Goal: Task Accomplishment & Management: Manage account settings

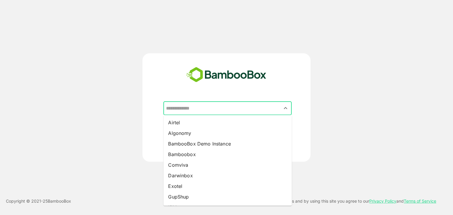
click at [225, 110] on input "text" at bounding box center [228, 108] width 126 height 11
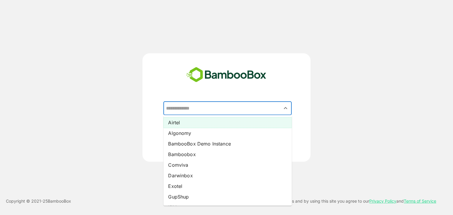
click at [204, 124] on li "Airtel" at bounding box center [227, 122] width 128 height 11
type input "******"
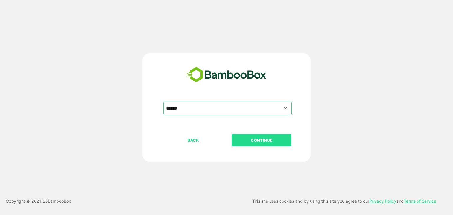
click at [268, 140] on p "CONTINUE" at bounding box center [261, 140] width 59 height 6
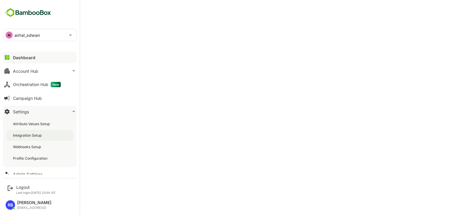
scroll to position [20, 0]
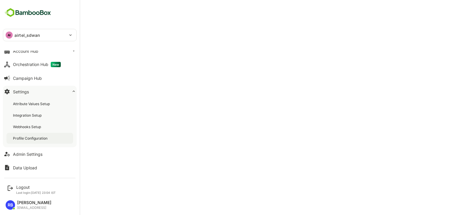
click at [39, 137] on div "Profile Configuration" at bounding box center [31, 138] width 36 height 5
click at [19, 187] on div "Logout" at bounding box center [36, 187] width 40 height 5
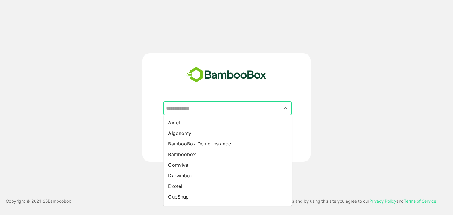
click at [201, 106] on input "text" at bounding box center [228, 108] width 126 height 11
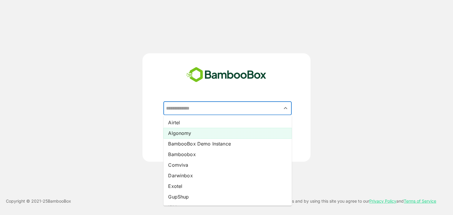
click at [191, 132] on li "Algonomy" at bounding box center [227, 133] width 128 height 11
type input "********"
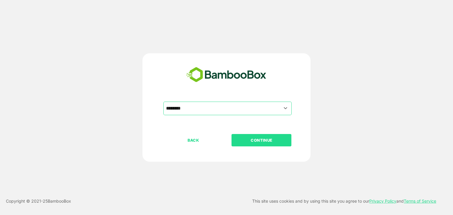
click at [259, 140] on p "CONTINUE" at bounding box center [261, 140] width 59 height 6
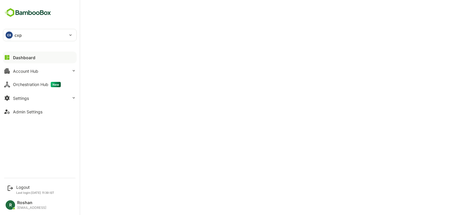
click at [41, 37] on div "CX cxp" at bounding box center [36, 35] width 66 height 12
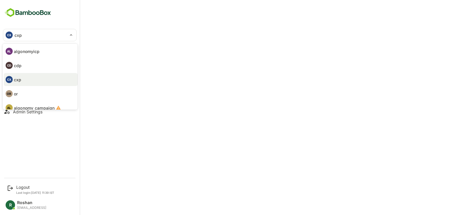
click at [30, 166] on div at bounding box center [226, 107] width 453 height 215
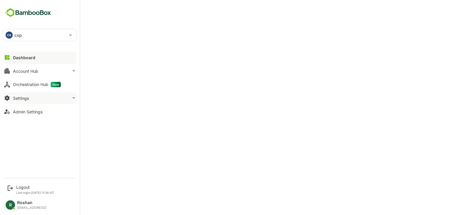
click at [37, 99] on button "Settings" at bounding box center [40, 98] width 74 height 12
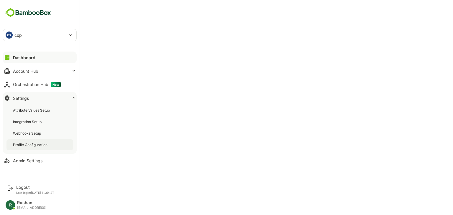
click at [38, 145] on div "Profile Configuration" at bounding box center [31, 144] width 36 height 5
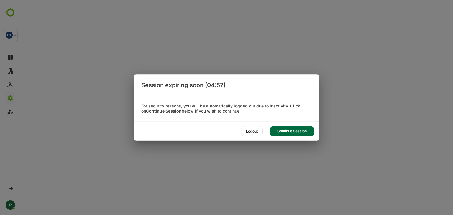
click at [296, 129] on div "Continue Session" at bounding box center [292, 131] width 44 height 10
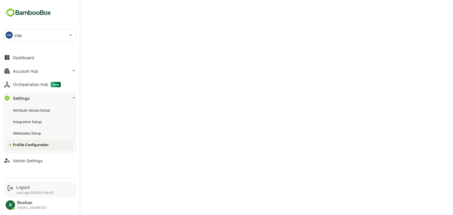
click at [18, 190] on div "Logout Last login: Oct 6 11:39 IST" at bounding box center [35, 190] width 38 height 10
click at [21, 188] on div "Logout" at bounding box center [35, 187] width 38 height 5
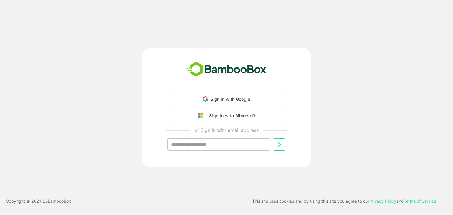
click at [21, 188] on div "Sign in with Google Sign in with Google. Opens in new tab Sign in with Microsof…" at bounding box center [226, 107] width 453 height 215
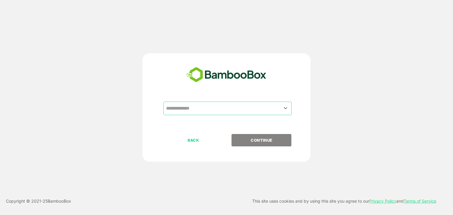
click at [221, 111] on input "text" at bounding box center [228, 108] width 126 height 11
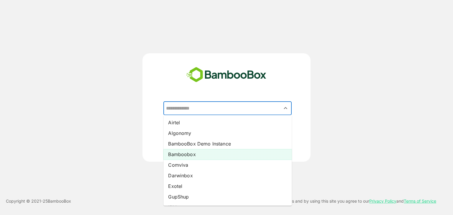
click at [199, 150] on li "Bamboobox" at bounding box center [227, 154] width 128 height 11
type input "*********"
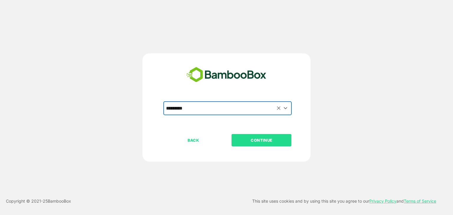
click at [252, 145] on button "CONTINUE" at bounding box center [262, 140] width 60 height 12
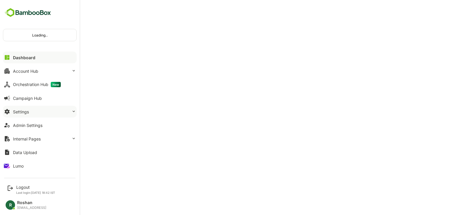
click at [49, 111] on button "Settings" at bounding box center [40, 112] width 74 height 12
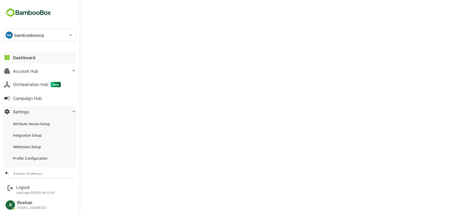
click at [35, 157] on div "Profile Configuration" at bounding box center [31, 158] width 36 height 5
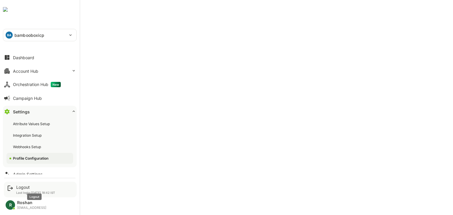
click at [24, 188] on div "Logout" at bounding box center [35, 187] width 39 height 5
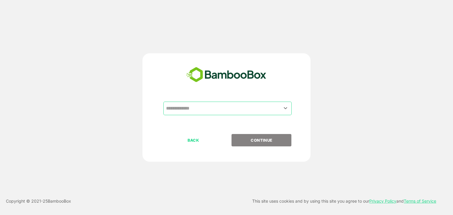
click at [212, 105] on input "text" at bounding box center [228, 108] width 126 height 11
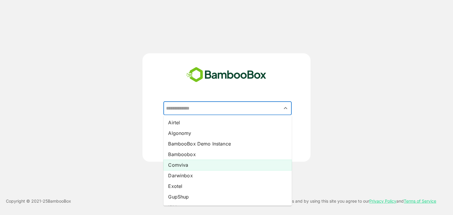
click at [201, 164] on li "Comviva" at bounding box center [227, 165] width 128 height 11
type input "*******"
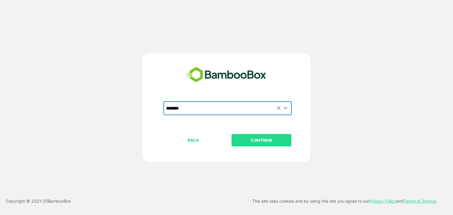
click at [262, 140] on p "CONTINUE" at bounding box center [261, 140] width 59 height 6
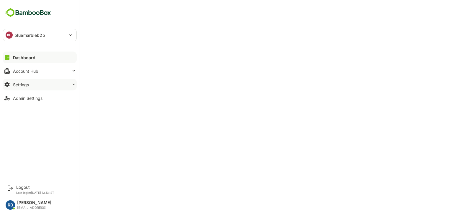
click at [41, 84] on button "Settings" at bounding box center [40, 85] width 74 height 12
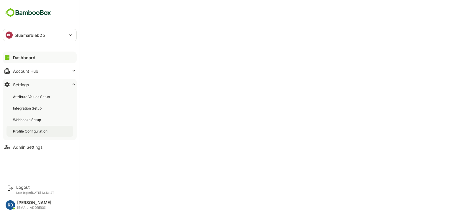
click at [34, 131] on div "Profile Configuration" at bounding box center [31, 131] width 36 height 5
click at [22, 190] on div "Logout Last login: Oct 6 13:13 IST" at bounding box center [35, 190] width 38 height 10
click at [19, 187] on div "Logout" at bounding box center [35, 187] width 38 height 5
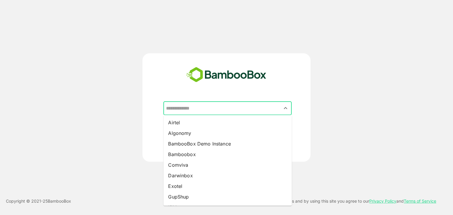
click at [214, 107] on input "text" at bounding box center [228, 108] width 126 height 11
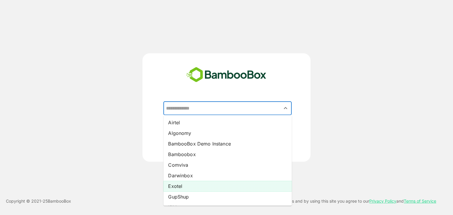
click at [193, 185] on li "Exotel" at bounding box center [227, 186] width 128 height 11
type input "******"
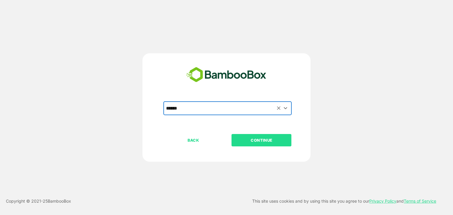
click at [268, 142] on p "CONTINUE" at bounding box center [261, 140] width 59 height 6
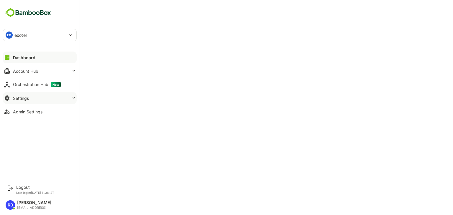
click at [38, 96] on button "Settings" at bounding box center [40, 98] width 74 height 12
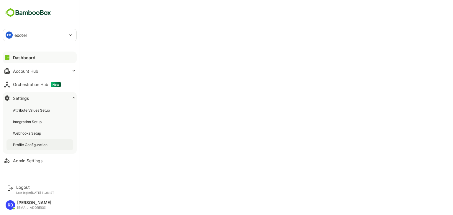
click at [39, 145] on div "Profile Configuration" at bounding box center [31, 144] width 36 height 5
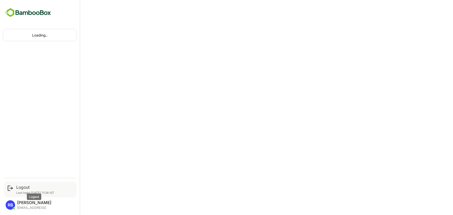
click at [20, 187] on div "Logout" at bounding box center [35, 187] width 38 height 5
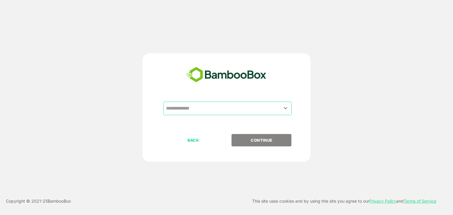
click at [218, 109] on input "text" at bounding box center [228, 108] width 126 height 11
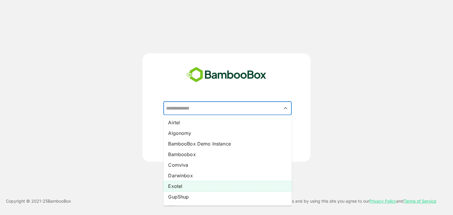
click at [193, 186] on li "Exotel" at bounding box center [227, 186] width 128 height 11
type input "******"
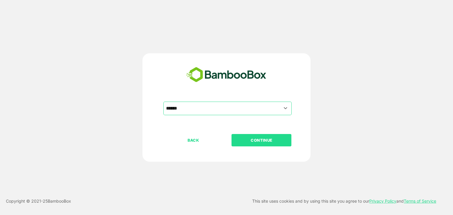
click at [261, 141] on p "CONTINUE" at bounding box center [261, 140] width 59 height 6
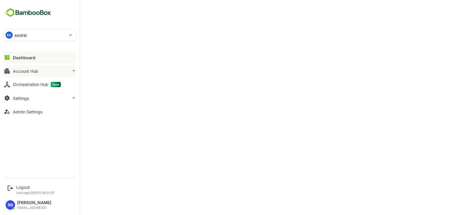
click at [51, 69] on button "Account Hub" at bounding box center [40, 71] width 74 height 12
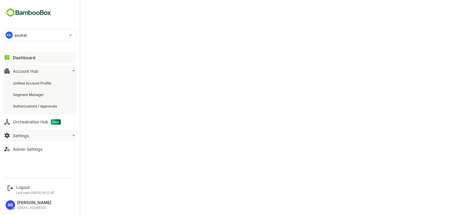
click at [33, 136] on button "Settings" at bounding box center [40, 136] width 74 height 12
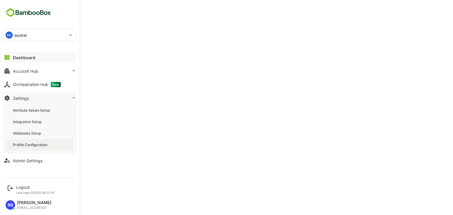
click at [33, 144] on div "Profile Configuration" at bounding box center [31, 144] width 36 height 5
click at [20, 189] on div "Logout" at bounding box center [35, 187] width 39 height 5
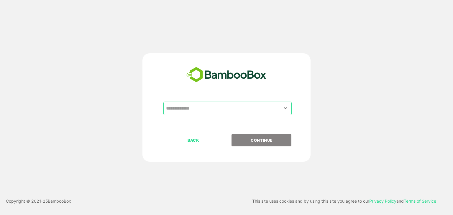
click at [221, 108] on input "text" at bounding box center [228, 108] width 126 height 11
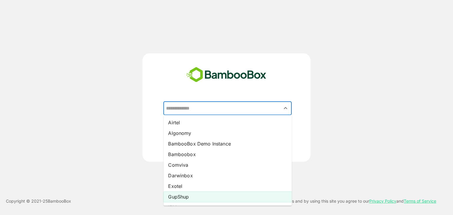
click at [198, 195] on li "GupShup" at bounding box center [227, 197] width 128 height 11
type input "*******"
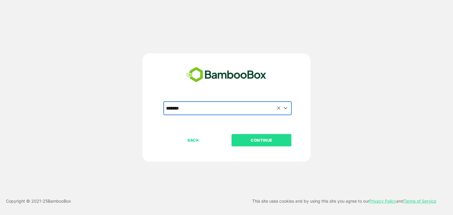
click at [262, 144] on button "CONTINUE" at bounding box center [262, 140] width 60 height 12
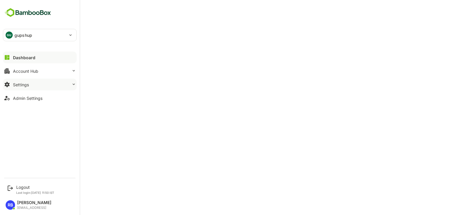
click at [28, 83] on div "Settings" at bounding box center [21, 84] width 16 height 5
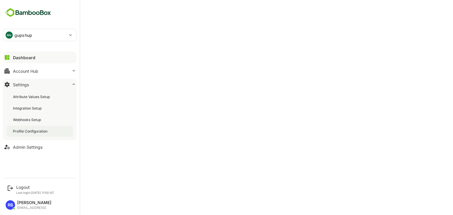
click at [31, 129] on div "Profile Configuration" at bounding box center [31, 131] width 36 height 5
click at [23, 188] on div "Logout" at bounding box center [35, 187] width 38 height 5
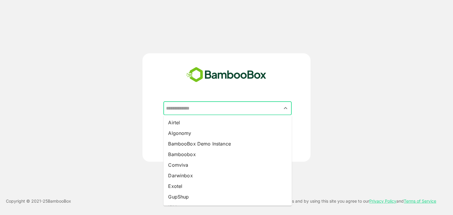
click at [201, 111] on input "text" at bounding box center [228, 108] width 126 height 11
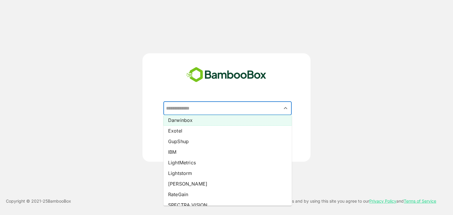
scroll to position [61, 0]
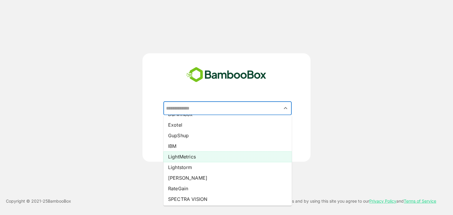
click at [195, 156] on li "LightMetrics" at bounding box center [227, 157] width 128 height 11
type input "**********"
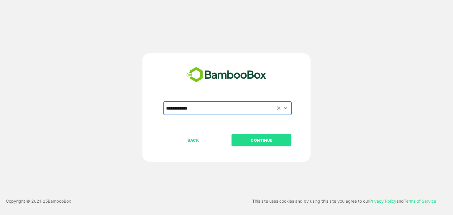
click at [265, 143] on p "CONTINUE" at bounding box center [261, 140] width 59 height 6
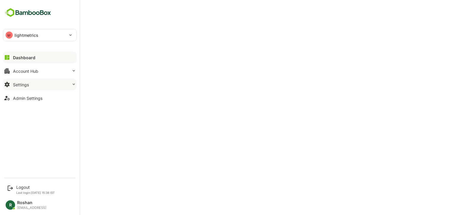
click at [32, 89] on button "Settings" at bounding box center [40, 85] width 74 height 12
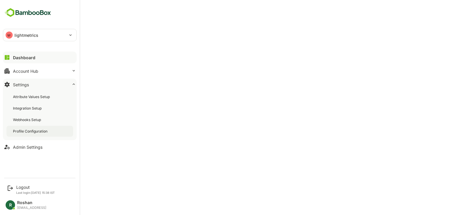
click at [33, 128] on div "Profile Configuration" at bounding box center [39, 131] width 67 height 11
click at [22, 185] on div "Logout" at bounding box center [35, 187] width 39 height 5
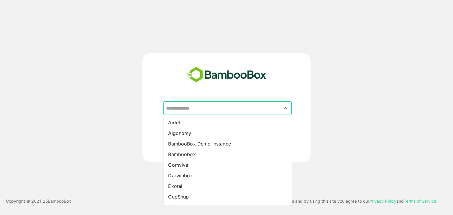
click at [206, 110] on input "text" at bounding box center [228, 108] width 126 height 11
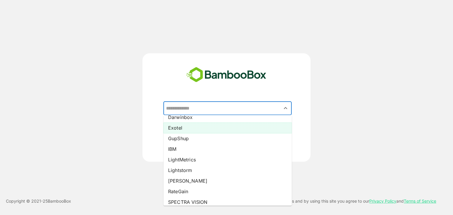
scroll to position [60, 0]
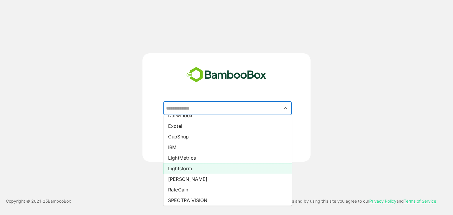
click at [195, 170] on li "Lightstorm" at bounding box center [227, 168] width 128 height 11
type input "**********"
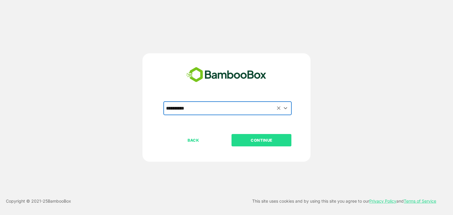
click at [266, 141] on p "CONTINUE" at bounding box center [261, 140] width 59 height 6
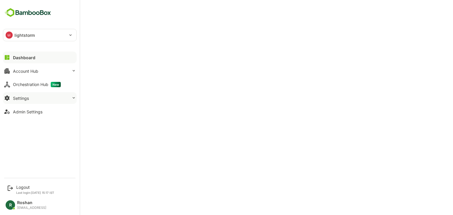
click at [22, 103] on button "Settings" at bounding box center [40, 98] width 74 height 12
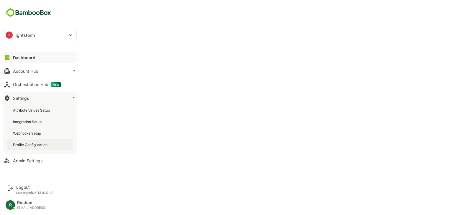
click at [32, 144] on div "Profile Configuration" at bounding box center [31, 144] width 36 height 5
click at [35, 160] on div "Admin Settings" at bounding box center [27, 160] width 29 height 5
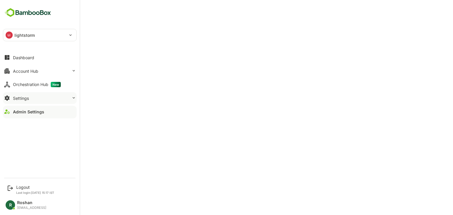
click at [20, 98] on div "Settings" at bounding box center [21, 98] width 16 height 5
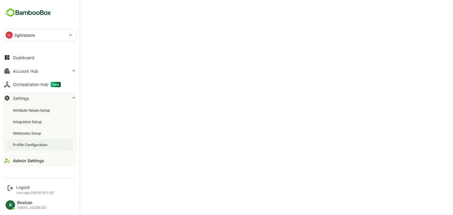
click at [31, 142] on div "Profile Configuration" at bounding box center [39, 144] width 67 height 11
click at [24, 188] on div "Logout" at bounding box center [35, 187] width 38 height 5
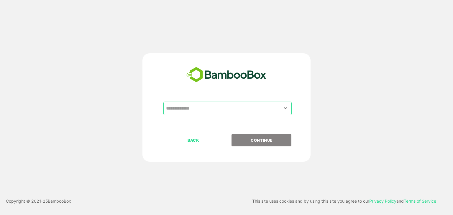
click at [209, 111] on input "text" at bounding box center [228, 108] width 126 height 11
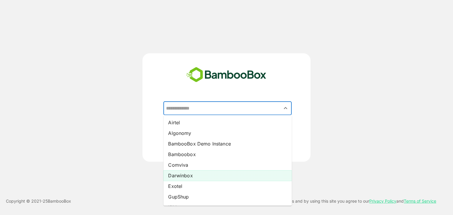
click at [188, 175] on li "Darwinbox" at bounding box center [227, 175] width 128 height 11
type input "*********"
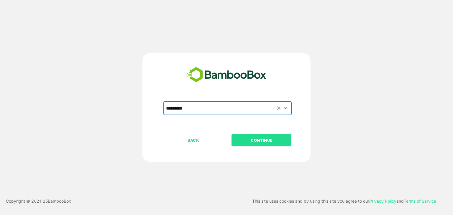
click at [264, 139] on p "CONTINUE" at bounding box center [261, 140] width 59 height 6
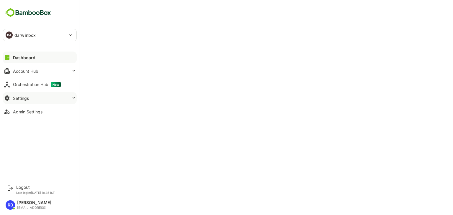
click at [37, 97] on button "Settings" at bounding box center [40, 98] width 74 height 12
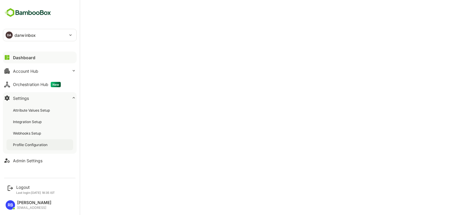
click at [35, 144] on div "Profile Configuration" at bounding box center [31, 144] width 36 height 5
click at [21, 187] on div "Logout" at bounding box center [35, 187] width 39 height 5
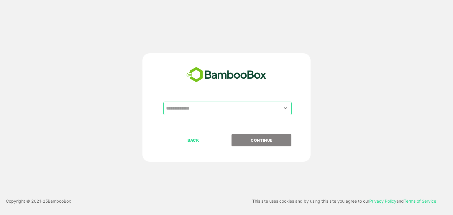
click at [217, 108] on input "text" at bounding box center [228, 108] width 126 height 11
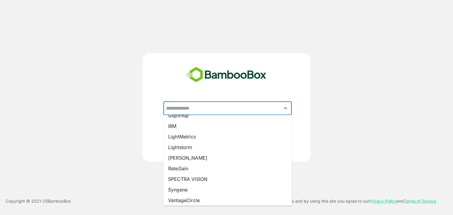
scroll to position [81, 0]
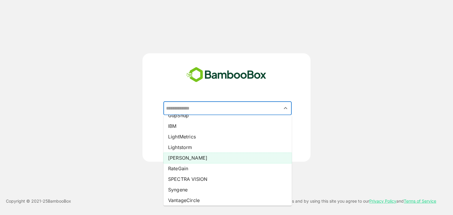
click at [185, 157] on li "Pando" at bounding box center [227, 158] width 128 height 11
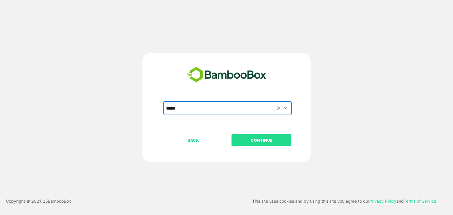
type input "*****"
click at [256, 140] on p "CONTINUE" at bounding box center [261, 140] width 59 height 6
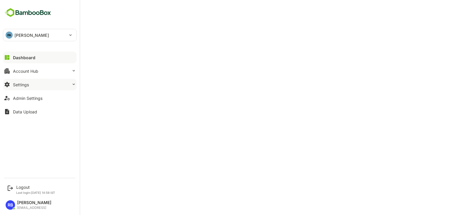
click at [47, 83] on button "Settings" at bounding box center [40, 85] width 74 height 12
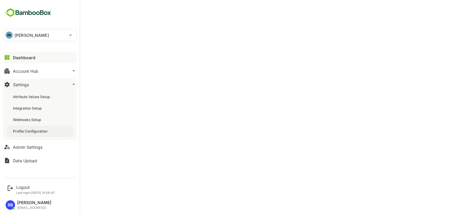
click at [39, 133] on div "Profile Configuration" at bounding box center [31, 131] width 36 height 5
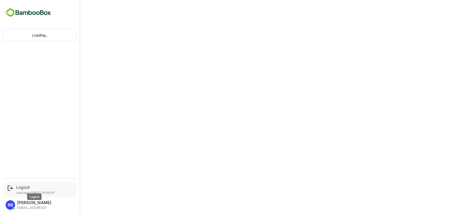
click at [19, 189] on div "Logout" at bounding box center [35, 187] width 39 height 5
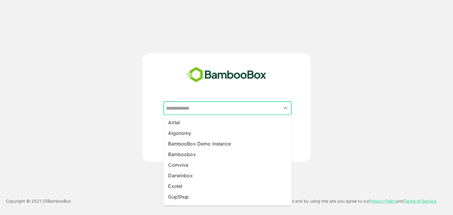
click at [218, 106] on input "text" at bounding box center [228, 108] width 126 height 11
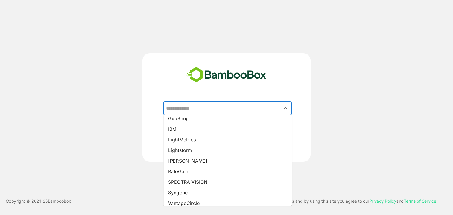
scroll to position [79, 0]
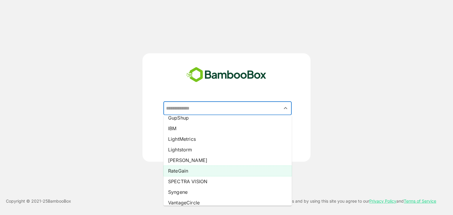
click at [192, 172] on li "RateGain" at bounding box center [227, 171] width 128 height 11
type input "********"
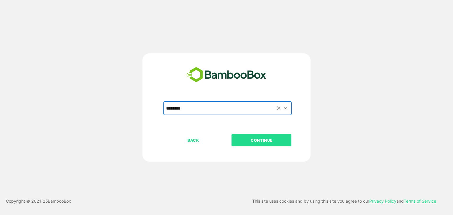
click at [276, 141] on p "CONTINUE" at bounding box center [261, 140] width 59 height 6
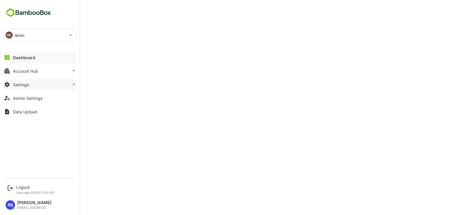
click at [52, 86] on button "Settings" at bounding box center [40, 85] width 74 height 12
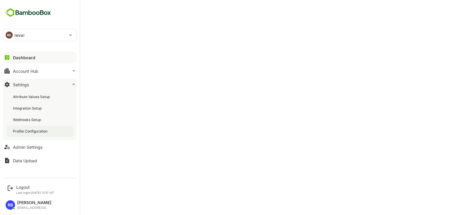
click at [47, 130] on div "Profile Configuration" at bounding box center [31, 131] width 36 height 5
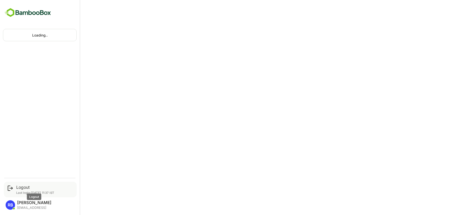
click at [17, 186] on div "Logout" at bounding box center [35, 187] width 38 height 5
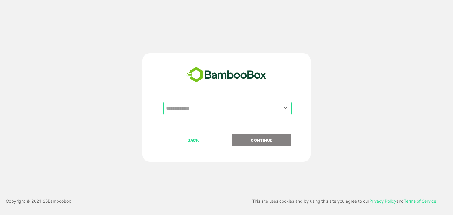
click at [211, 110] on input "text" at bounding box center [228, 108] width 126 height 11
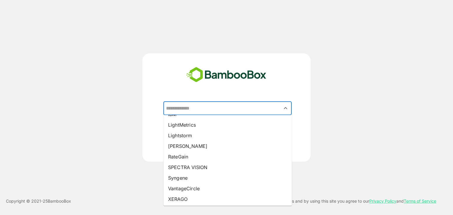
scroll to position [94, 0]
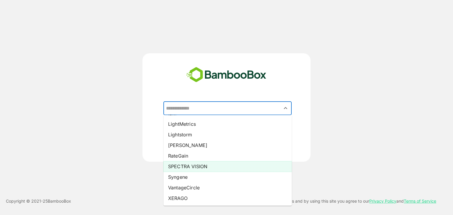
click at [194, 167] on li "SPECTRA VISION" at bounding box center [227, 166] width 128 height 11
type input "**********"
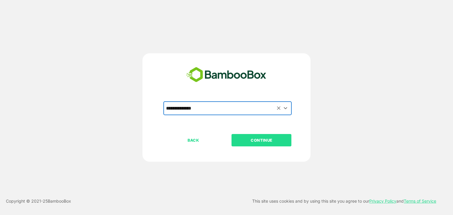
click at [266, 139] on p "CONTINUE" at bounding box center [261, 140] width 59 height 6
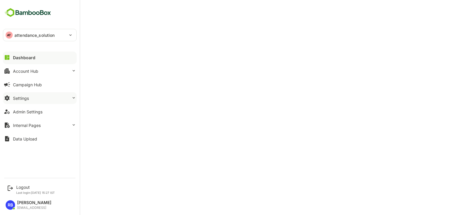
click at [47, 102] on button "Settings" at bounding box center [40, 98] width 74 height 12
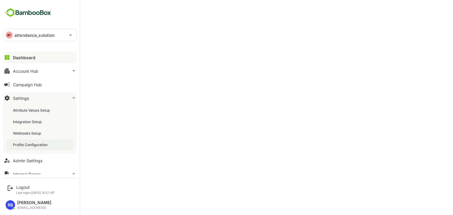
click at [37, 149] on div "Profile Configuration" at bounding box center [39, 144] width 67 height 11
click at [23, 187] on div "Logout" at bounding box center [35, 187] width 39 height 5
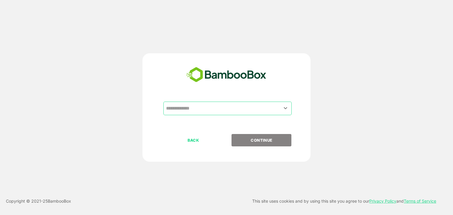
click at [218, 109] on input "text" at bounding box center [228, 108] width 126 height 11
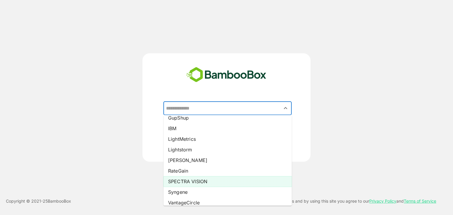
scroll to position [105, 0]
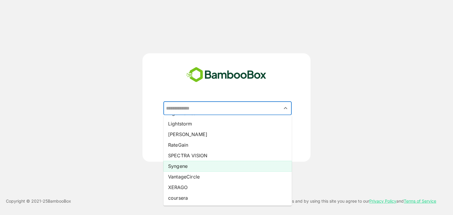
click at [195, 167] on li "Syngene" at bounding box center [227, 166] width 128 height 11
type input "*******"
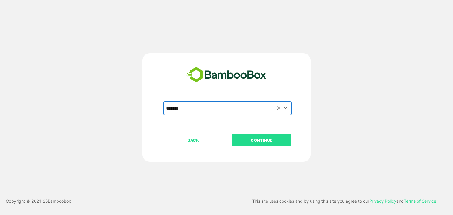
click at [270, 141] on p "CONTINUE" at bounding box center [261, 140] width 59 height 6
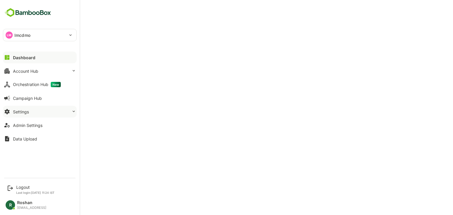
click at [47, 113] on button "Settings" at bounding box center [40, 112] width 74 height 12
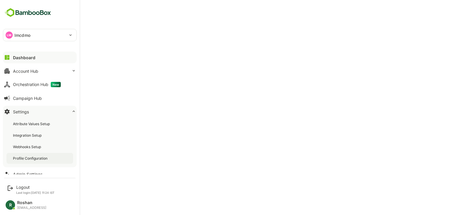
click at [42, 155] on div "Profile Configuration" at bounding box center [39, 158] width 67 height 11
click at [22, 185] on div "Logout" at bounding box center [35, 187] width 38 height 5
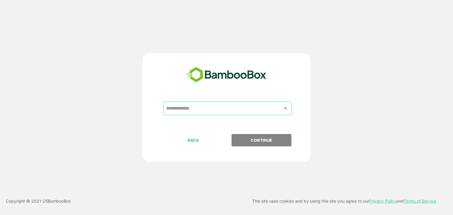
click at [220, 107] on input "text" at bounding box center [228, 108] width 126 height 11
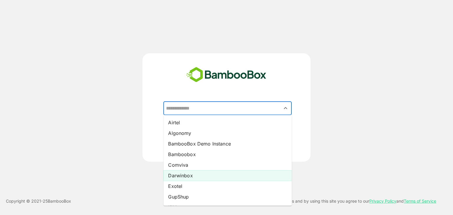
scroll to position [105, 0]
click at [188, 172] on li "VantageCircle" at bounding box center [227, 177] width 128 height 11
type input "**********"
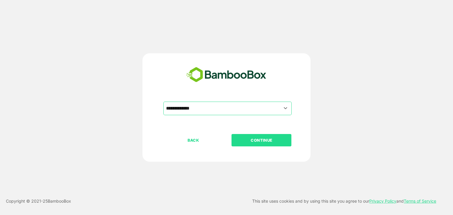
click at [254, 141] on p "CONTINUE" at bounding box center [261, 140] width 59 height 6
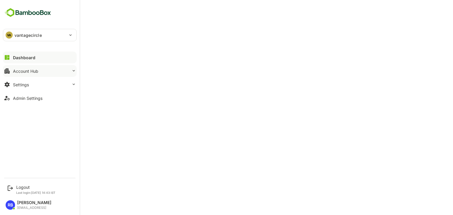
click at [27, 72] on div "Account Hub" at bounding box center [25, 71] width 25 height 5
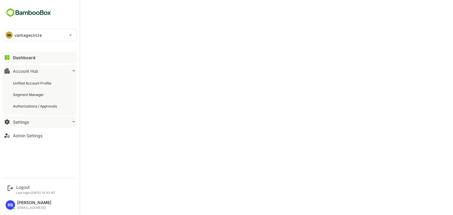
click at [32, 124] on button "Settings" at bounding box center [40, 122] width 74 height 12
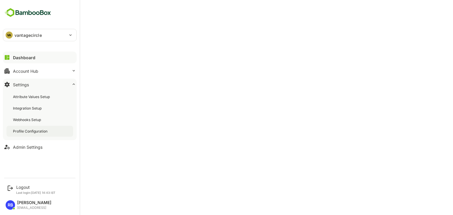
click at [36, 136] on div "Profile Configuration" at bounding box center [39, 131] width 67 height 11
click at [22, 185] on div "Logout" at bounding box center [35, 187] width 39 height 5
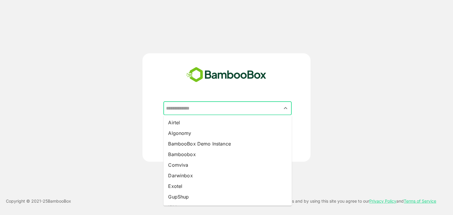
click at [215, 111] on input "text" at bounding box center [228, 108] width 126 height 11
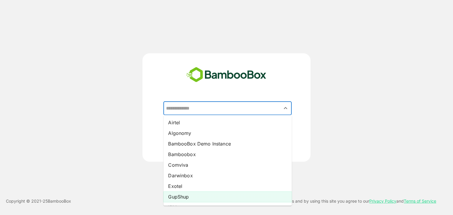
scroll to position [105, 0]
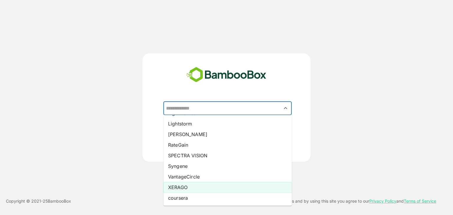
click at [195, 188] on li "XERAGO" at bounding box center [227, 187] width 128 height 11
type input "******"
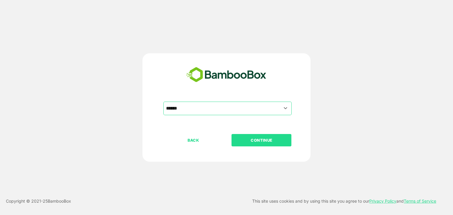
click at [251, 144] on button "CONTINUE" at bounding box center [262, 140] width 60 height 12
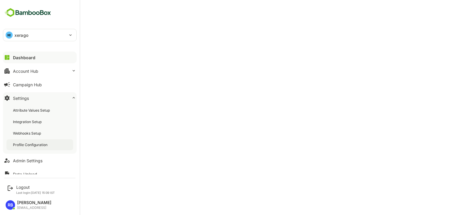
click at [32, 145] on div "Profile Configuration" at bounding box center [31, 144] width 36 height 5
click at [26, 185] on div "Logout" at bounding box center [35, 187] width 39 height 5
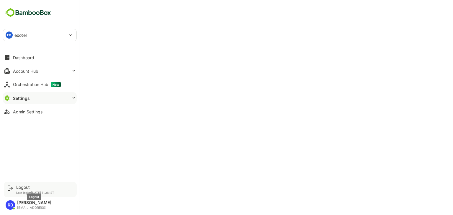
click at [25, 189] on div "Logout" at bounding box center [35, 187] width 38 height 5
click at [24, 187] on div "Logout" at bounding box center [35, 187] width 39 height 5
click at [18, 187] on div "Logout" at bounding box center [35, 187] width 38 height 5
